Goal: Task Accomplishment & Management: Manage account settings

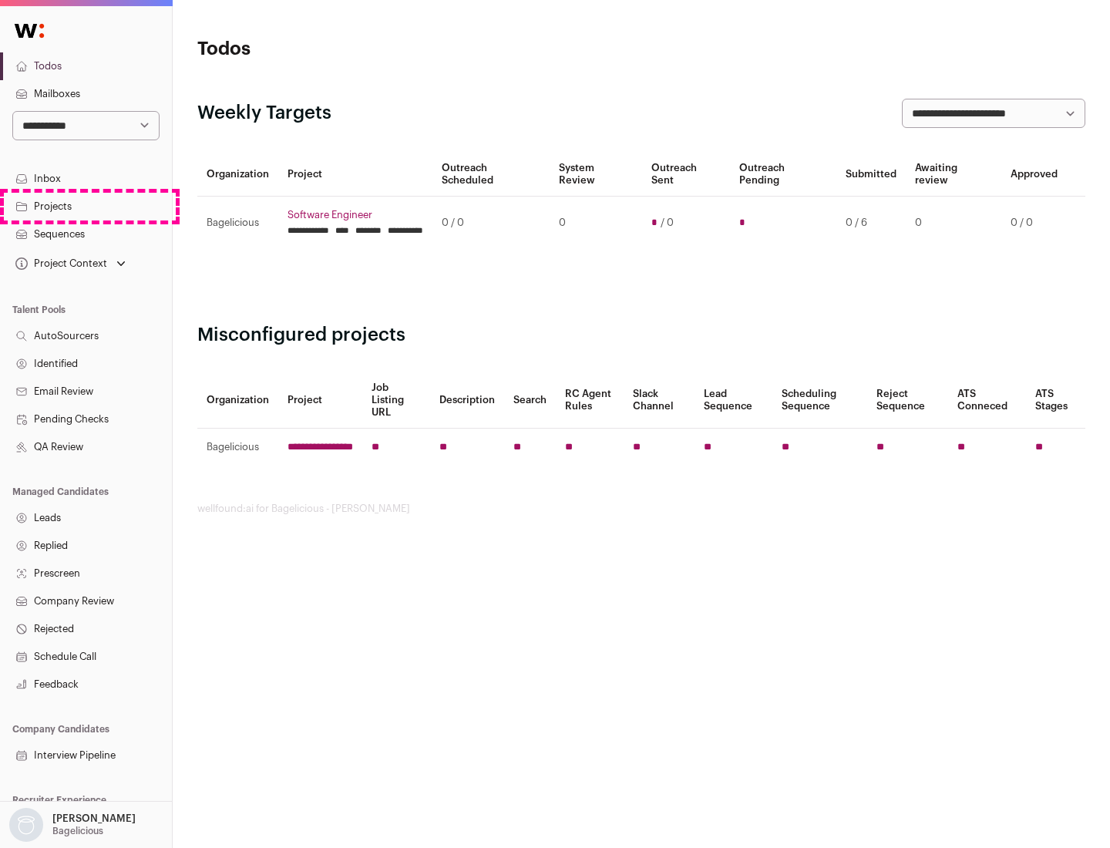
click at [86, 206] on link "Projects" at bounding box center [86, 207] width 172 height 28
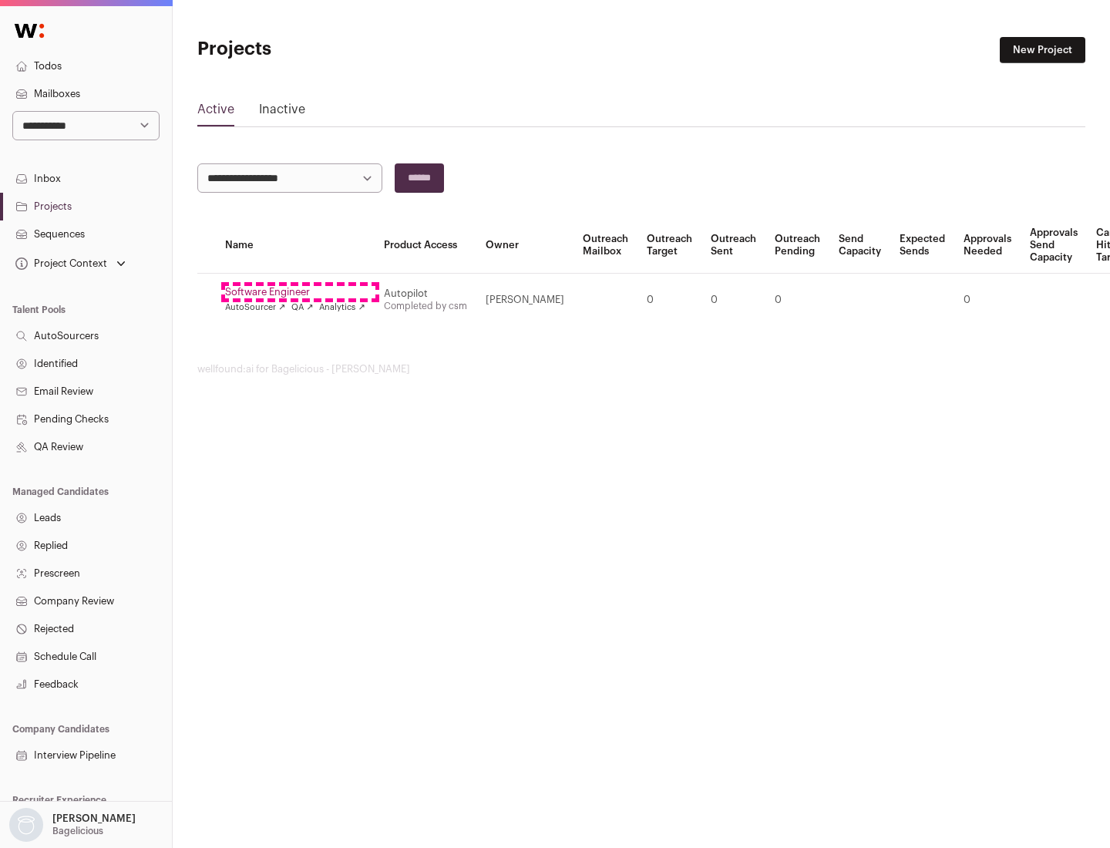
click at [300, 292] on link "Software Engineer" at bounding box center [295, 292] width 140 height 12
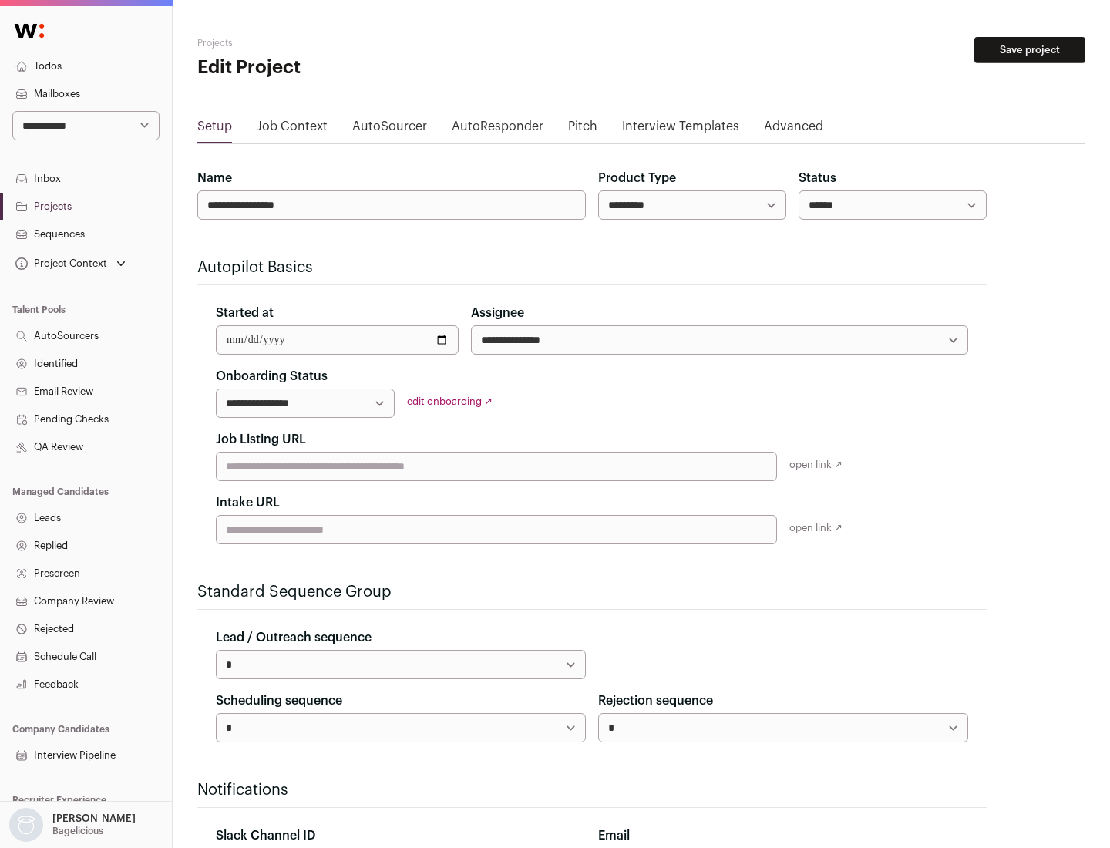
click at [1030, 50] on button "Save project" at bounding box center [1030, 50] width 111 height 26
